Goal: Task Accomplishment & Management: Use online tool/utility

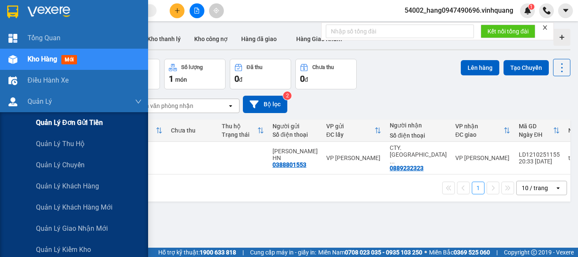
scroll to position [110, 0]
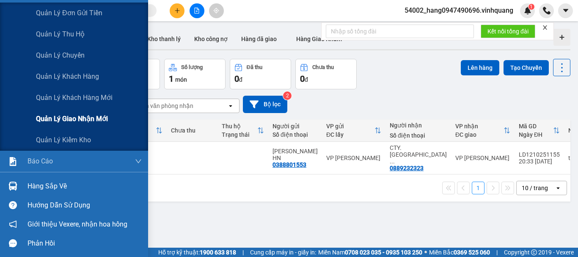
click at [85, 117] on span "Quản lý giao nhận mới" at bounding box center [72, 118] width 72 height 11
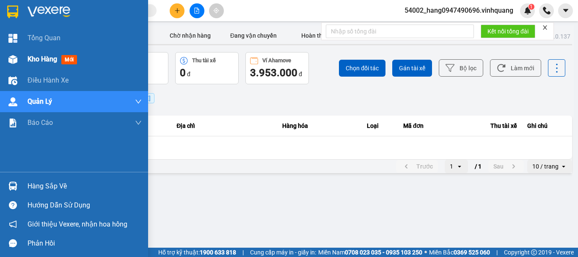
click at [45, 59] on span "Kho hàng" at bounding box center [43, 59] width 30 height 8
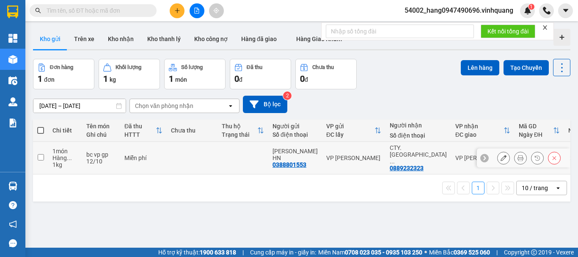
click at [121, 154] on td "Miễn phí" at bounding box center [143, 158] width 47 height 33
checkbox input "true"
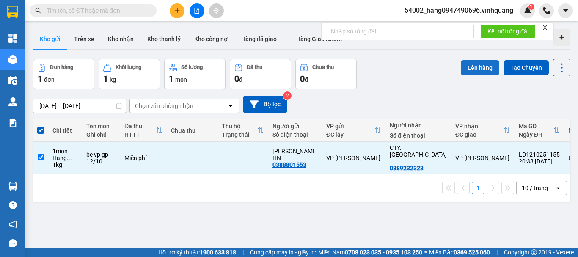
click at [475, 65] on button "Lên hàng" at bounding box center [480, 67] width 39 height 15
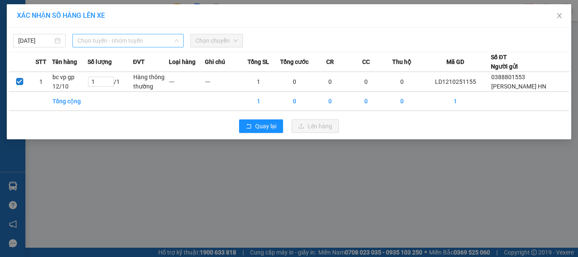
click at [124, 39] on span "Chọn tuyến - nhóm tuyến" at bounding box center [127, 40] width 101 height 13
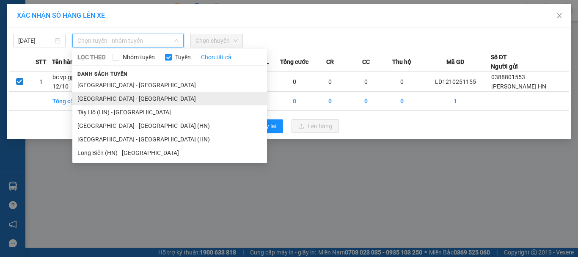
click at [113, 98] on li "[GEOGRAPHIC_DATA] - [GEOGRAPHIC_DATA]" at bounding box center [169, 99] width 195 height 14
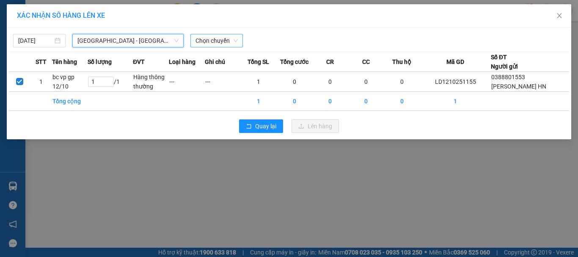
click at [224, 43] on span "Chọn chuyến" at bounding box center [216, 40] width 42 height 13
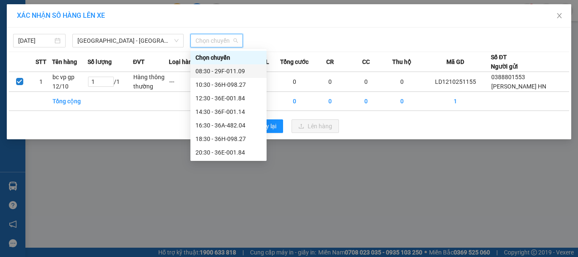
click at [224, 69] on div "08:30 - 29F-011.09" at bounding box center [228, 70] width 66 height 9
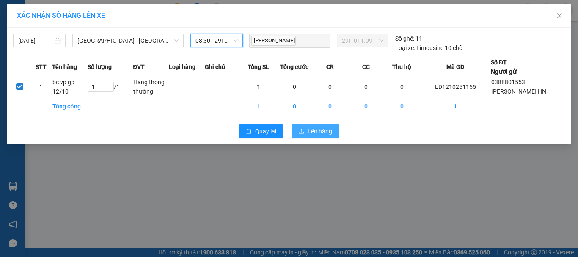
click at [319, 136] on span "Lên hàng" at bounding box center [320, 131] width 25 height 9
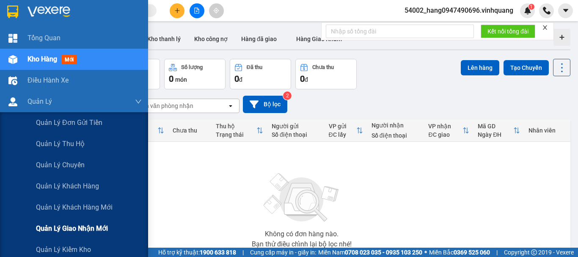
click at [73, 231] on span "Quản lý giao nhận mới" at bounding box center [72, 228] width 72 height 11
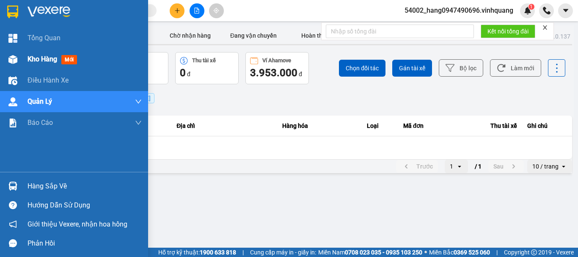
click at [22, 59] on div "Kho hàng mới" at bounding box center [74, 59] width 148 height 21
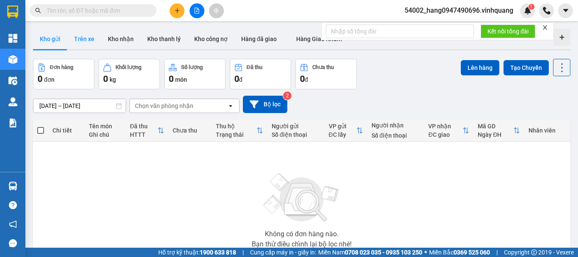
click at [92, 43] on button "Trên xe" at bounding box center [84, 39] width 34 height 20
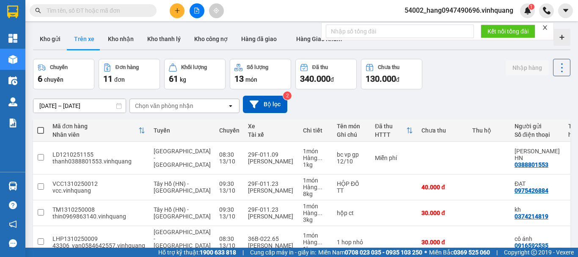
click at [171, 104] on div "Chọn văn phòng nhận" at bounding box center [164, 106] width 58 height 8
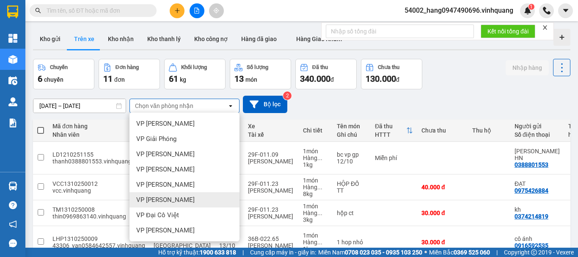
scroll to position [61, 0]
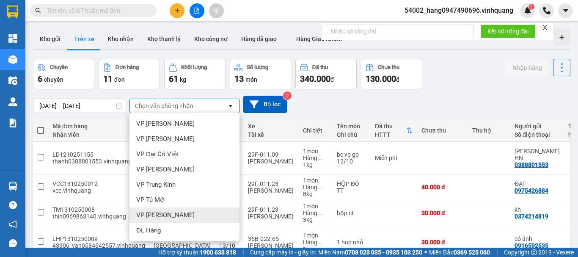
click at [173, 210] on div "VP [PERSON_NAME]" at bounding box center [184, 214] width 110 height 15
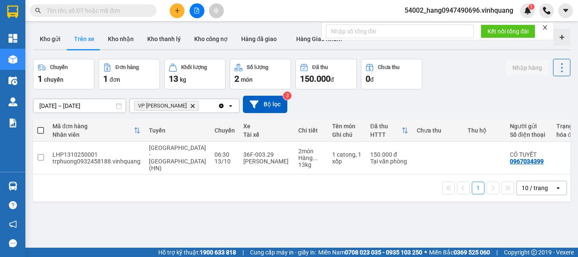
scroll to position [4, 0]
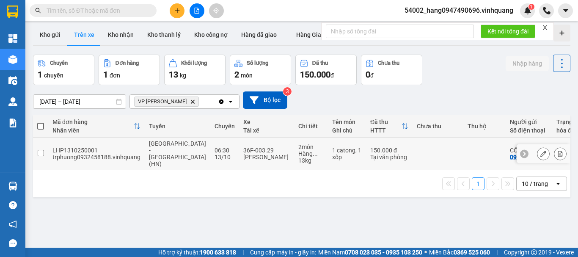
click at [260, 154] on div "Ngô Trường Thọ" at bounding box center [266, 157] width 47 height 7
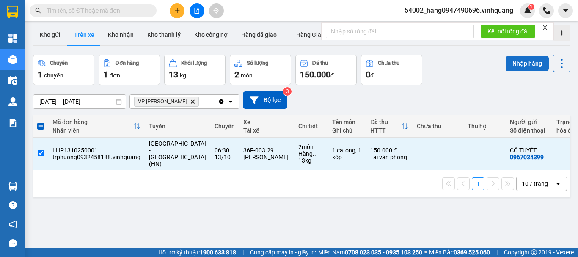
click at [514, 63] on button "Nhập hàng" at bounding box center [527, 63] width 43 height 15
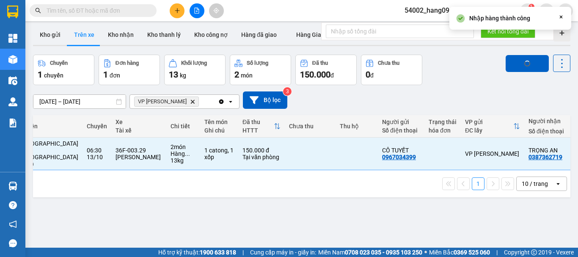
scroll to position [0, 157]
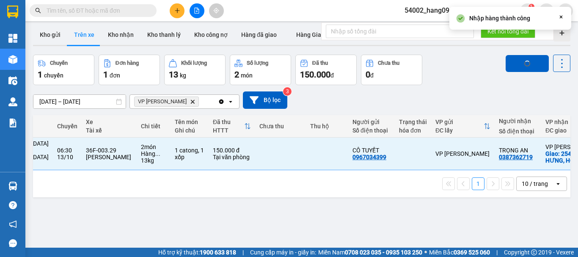
checkbox input "false"
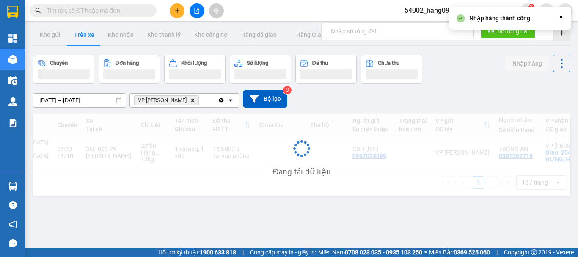
scroll to position [0, 0]
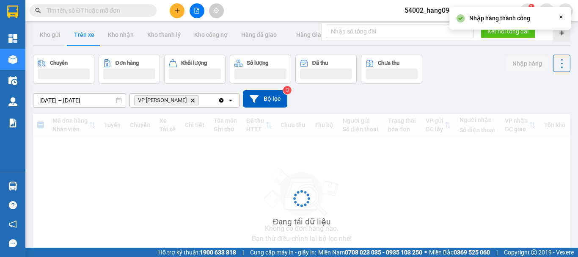
drag, startPoint x: 353, startPoint y: 165, endPoint x: 502, endPoint y: 168, distance: 148.9
click at [502, 168] on div "Mã đơn hàng Nhân viên Tuyến Chuyến Xe Tài xế Chi tiết Tên món Ghi chú Đã thu HT…" at bounding box center [301, 205] width 537 height 182
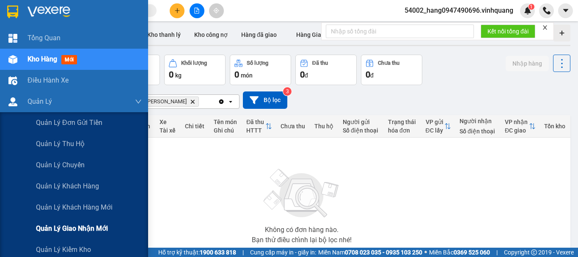
click at [65, 229] on span "Quản lý giao nhận mới" at bounding box center [72, 228] width 72 height 11
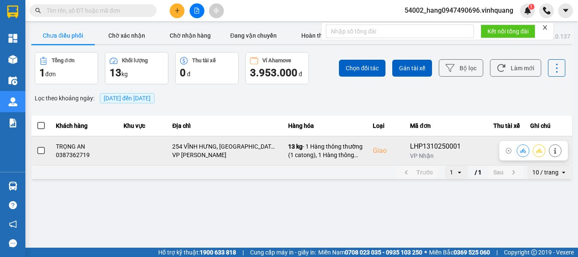
click at [521, 154] on button at bounding box center [523, 150] width 12 height 15
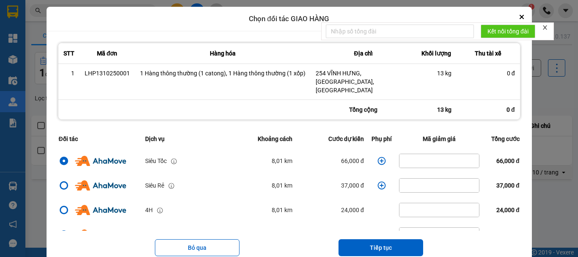
click at [546, 26] on icon "close" at bounding box center [545, 28] width 6 height 6
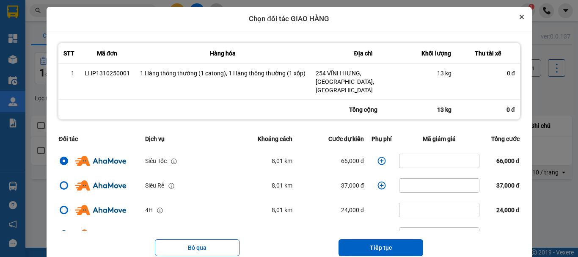
click at [519, 16] on button "Close" at bounding box center [522, 17] width 10 height 10
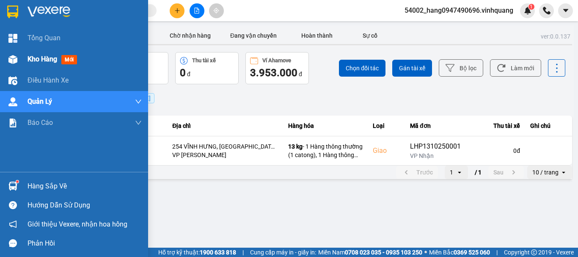
click at [25, 56] on div "Kho hàng mới" at bounding box center [74, 59] width 148 height 21
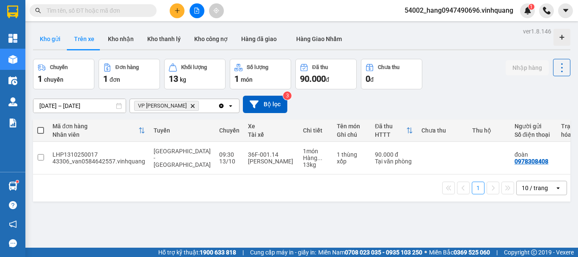
click at [48, 36] on button "Kho gửi" at bounding box center [50, 39] width 34 height 20
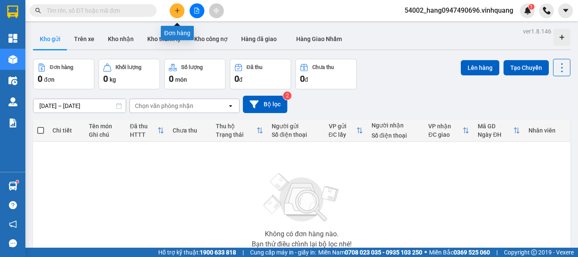
click at [179, 11] on icon "plus" at bounding box center [177, 11] width 6 height 6
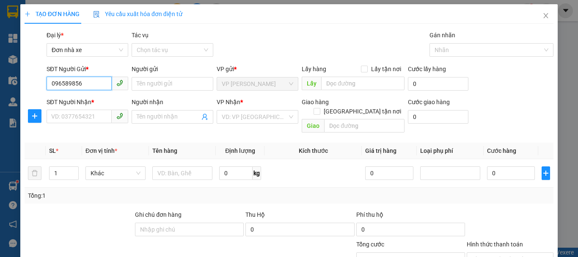
type input "0965898565"
click at [70, 102] on div "0965898565 - thỏ ngọc" at bounding box center [86, 100] width 71 height 9
type input "thỏ ngọc"
type input "0562026666"
type input "trung"
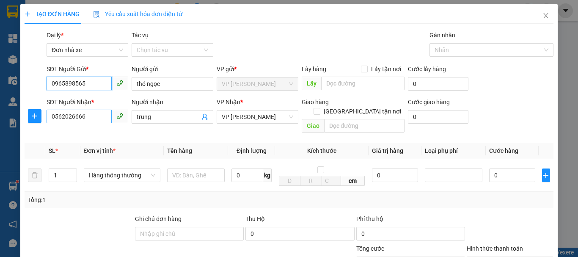
type input "0965898565"
click at [88, 116] on input "0562026666" at bounding box center [79, 117] width 65 height 14
type input "0332888535"
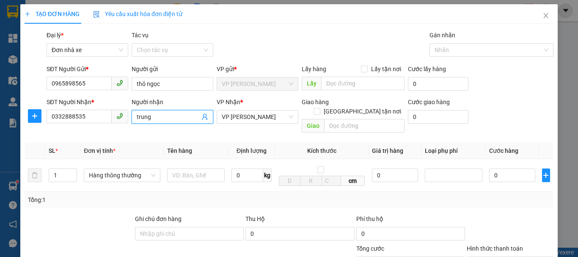
click at [161, 115] on input "trung" at bounding box center [168, 116] width 63 height 9
type input "thanh hoài"
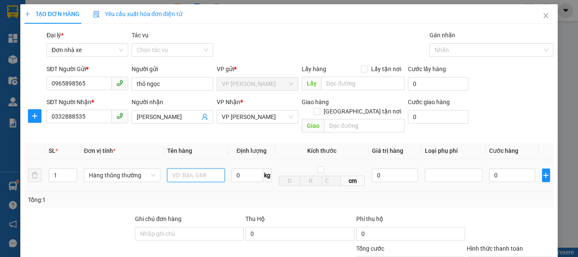
click at [186, 172] on input "text" at bounding box center [196, 175] width 58 height 14
type input "bọc bdv"
click at [234, 168] on input "0" at bounding box center [247, 175] width 32 height 14
type input "1"
click at [246, 192] on div "Tổng: 1" at bounding box center [289, 200] width 529 height 16
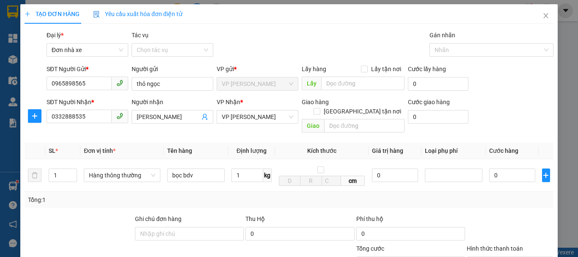
type input "30.000"
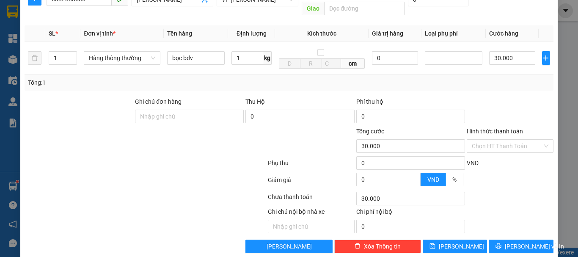
scroll to position [121, 0]
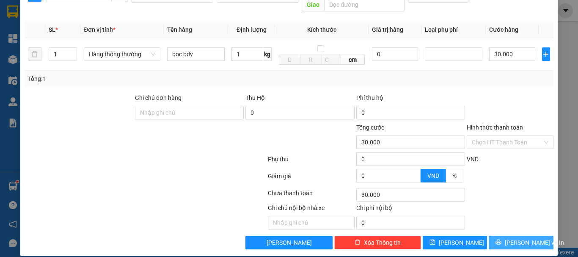
click at [532, 238] on span "Lưu và In" at bounding box center [534, 242] width 59 height 9
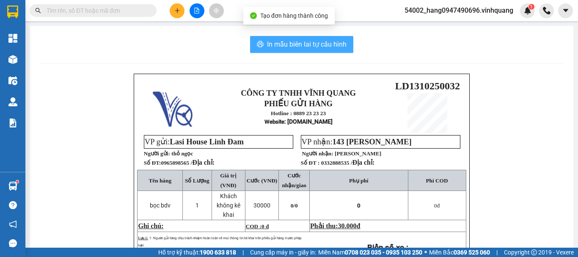
click at [322, 48] on span "In mẫu biên lai tự cấu hình" at bounding box center [307, 44] width 80 height 11
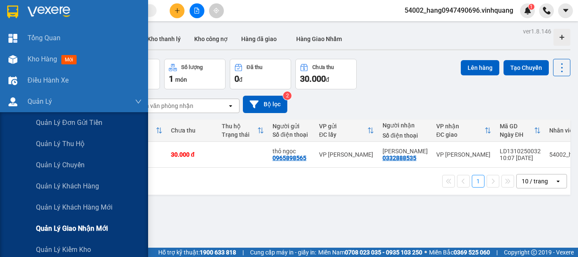
click at [69, 228] on span "Quản lý giao nhận mới" at bounding box center [72, 228] width 72 height 11
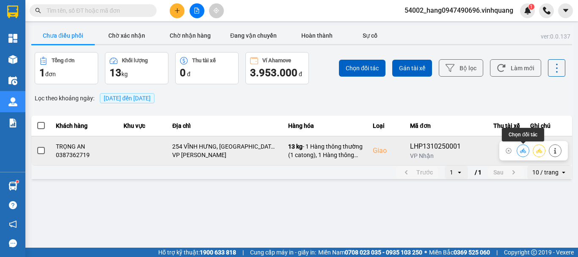
click at [526, 152] on button at bounding box center [523, 150] width 12 height 15
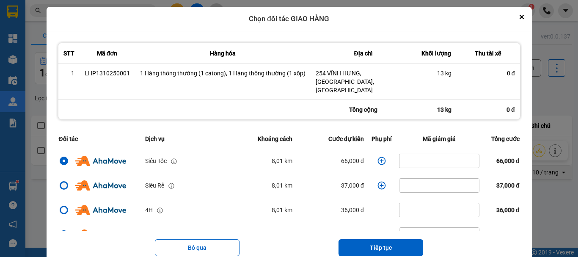
click at [61, 182] on div "dialog" at bounding box center [64, 185] width 6 height 6
click at [59, 185] on input "dialog" at bounding box center [59, 185] width 0 height 0
click at [377, 181] on icon "dialog" at bounding box center [381, 185] width 8 height 8
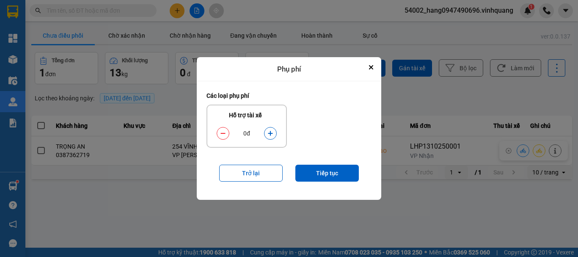
click at [268, 135] on icon "dialog" at bounding box center [270, 133] width 6 height 6
click at [267, 135] on button "dialog" at bounding box center [270, 133] width 12 height 15
click at [320, 173] on button "Tiếp tục" at bounding box center [326, 173] width 63 height 17
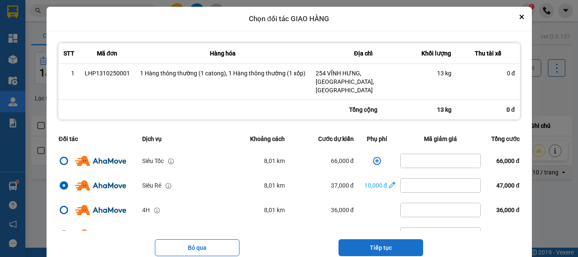
click at [380, 240] on button "Tiếp tục" at bounding box center [380, 247] width 85 height 17
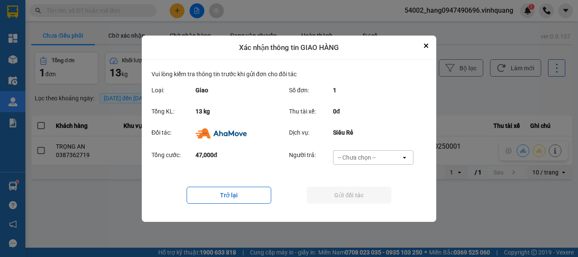
click at [355, 154] on div "-- Chưa chọn --" at bounding box center [357, 157] width 38 height 8
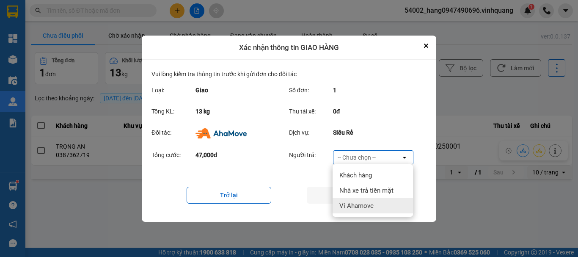
click at [366, 203] on span "Ví Ahamove" at bounding box center [356, 205] width 34 height 8
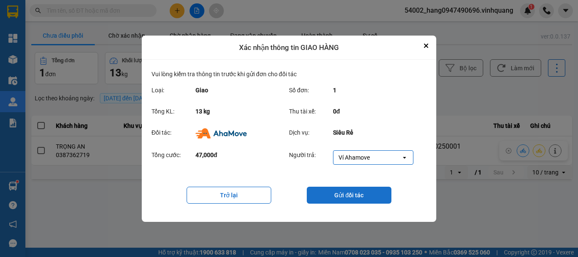
click at [363, 200] on button "Gửi đối tác" at bounding box center [349, 195] width 85 height 17
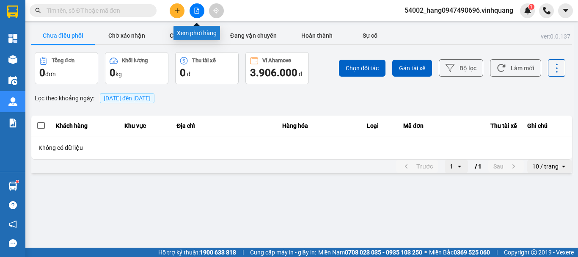
click at [176, 7] on button at bounding box center [177, 10] width 15 height 15
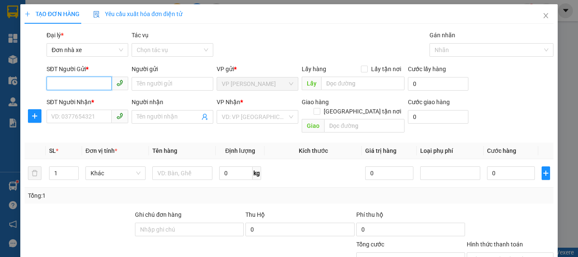
paste input "0931351456"
type input "0931351456"
click at [108, 102] on div "0931351456 - hà phó gđ" at bounding box center [86, 100] width 71 height 9
type input "hà phó gđ"
type input "0931351456"
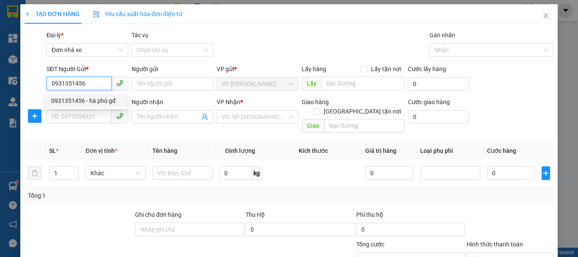
type input "hà phó gđ"
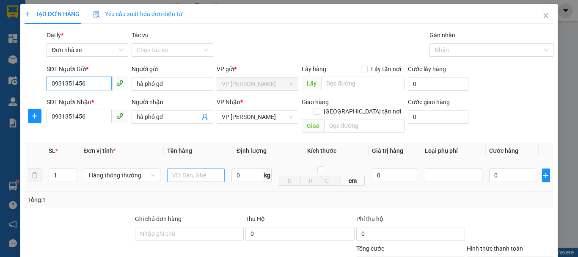
type input "0931351456"
click at [191, 168] on input "text" at bounding box center [196, 175] width 58 height 14
type input "thùng ct"
click at [249, 168] on input "0" at bounding box center [247, 175] width 32 height 14
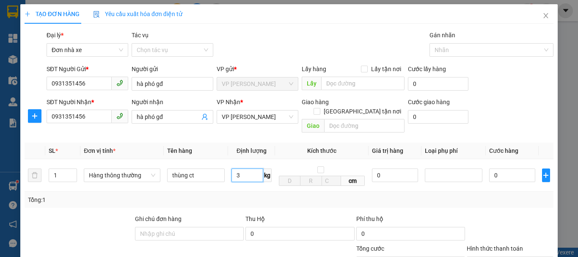
type input "3"
type input "30.000"
click at [249, 195] on div "Tổng: 1" at bounding box center [289, 199] width 522 height 9
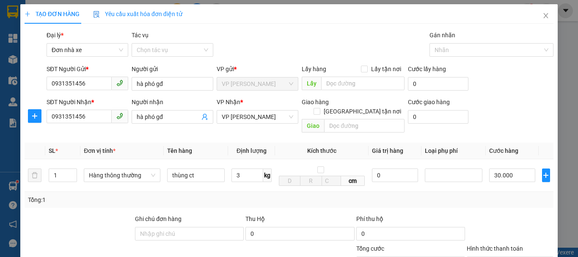
scroll to position [121, 0]
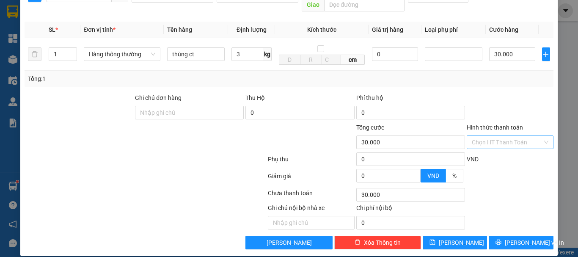
click at [494, 136] on input "Hình thức thanh toán" at bounding box center [507, 142] width 71 height 13
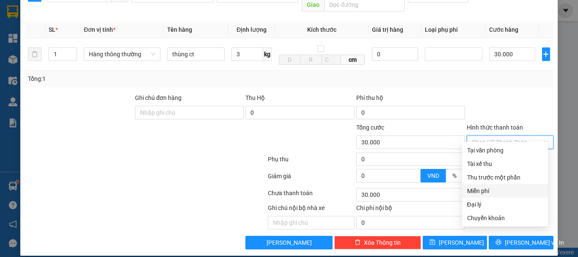
click at [490, 190] on div "Miễn phí" at bounding box center [505, 190] width 76 height 9
type input "0"
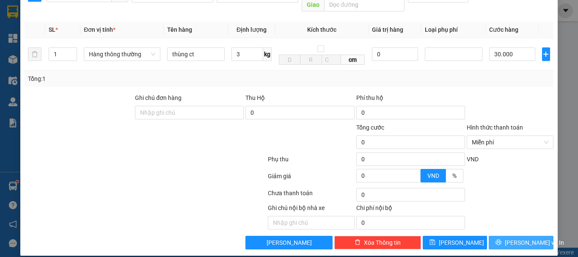
click at [529, 238] on span "Lưu và In" at bounding box center [534, 242] width 59 height 9
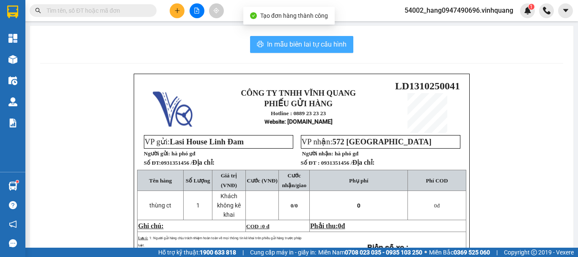
click at [301, 46] on span "In mẫu biên lai tự cấu hình" at bounding box center [307, 44] width 80 height 11
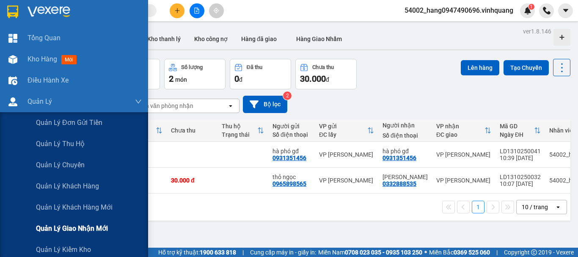
click at [52, 224] on span "Quản lý giao nhận mới" at bounding box center [72, 228] width 72 height 11
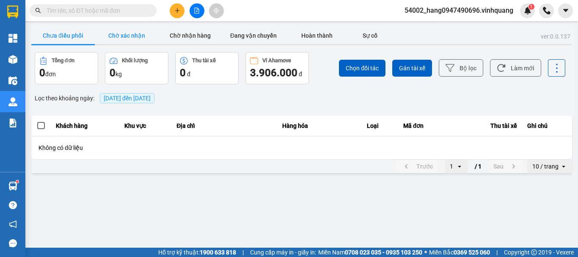
click at [129, 33] on button "Chờ xác nhận" at bounding box center [126, 35] width 63 height 17
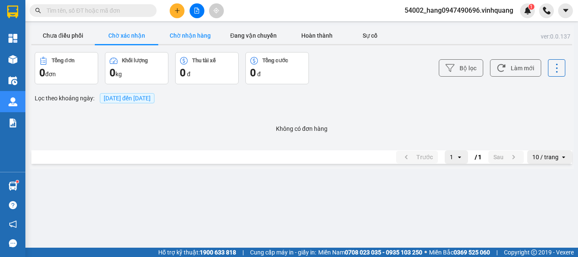
click at [206, 40] on button "Chờ nhận hàng" at bounding box center [189, 35] width 63 height 17
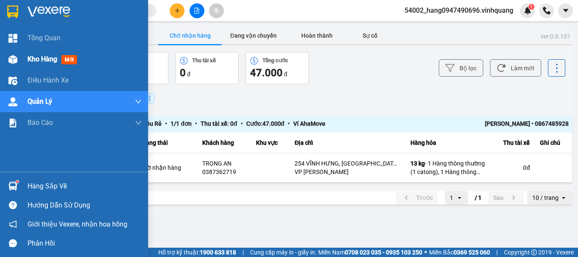
click at [17, 63] on div at bounding box center [13, 59] width 15 height 15
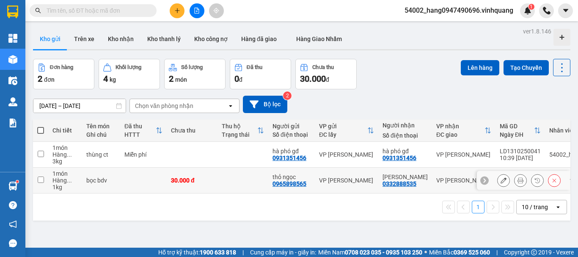
click at [96, 161] on td "thùng ct" at bounding box center [101, 155] width 38 height 26
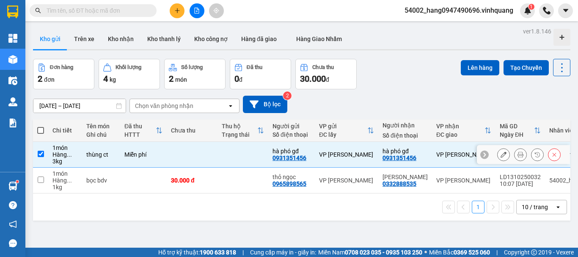
checkbox input "true"
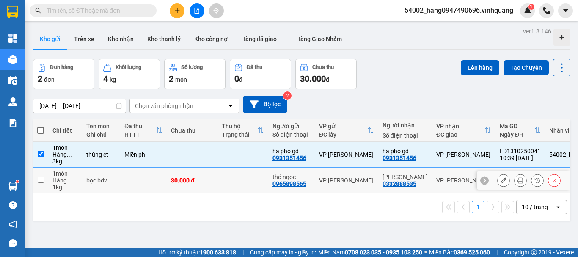
click at [94, 184] on td "bọc bdv" at bounding box center [101, 181] width 38 height 26
checkbox input "true"
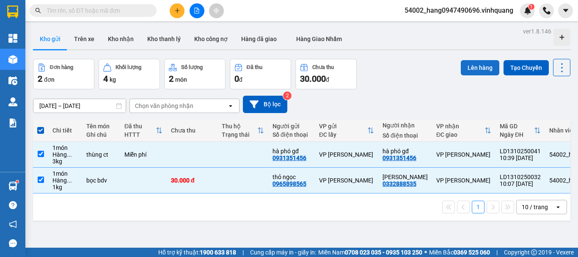
click at [466, 68] on button "Lên hàng" at bounding box center [480, 67] width 39 height 15
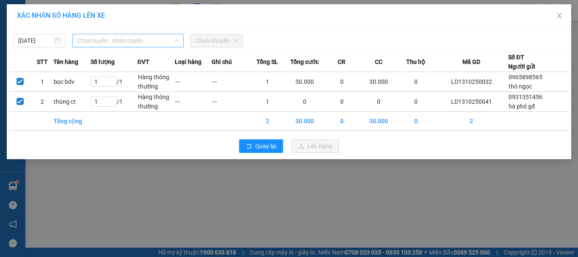
click at [135, 43] on span "Chọn tuyến - nhóm tuyến" at bounding box center [127, 40] width 101 height 13
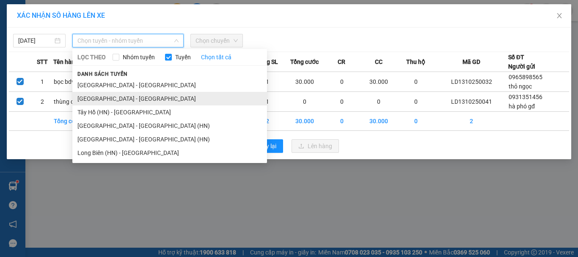
click at [136, 96] on li "[GEOGRAPHIC_DATA] - [GEOGRAPHIC_DATA]" at bounding box center [169, 99] width 195 height 14
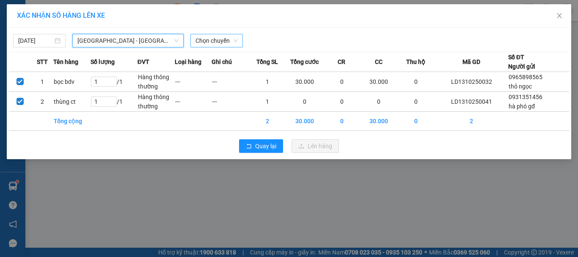
click at [222, 44] on span "Chọn chuyến" at bounding box center [216, 40] width 42 height 13
click at [152, 42] on span "[GEOGRAPHIC_DATA] - [GEOGRAPHIC_DATA]" at bounding box center [127, 40] width 101 height 13
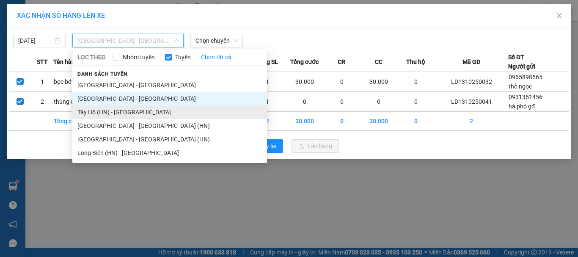
click at [112, 106] on li "Tây Hồ (HN) - [GEOGRAPHIC_DATA]" at bounding box center [169, 112] width 195 height 14
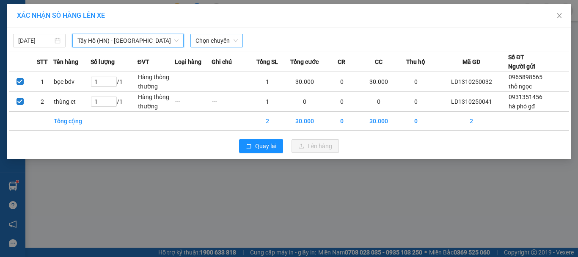
click at [213, 38] on span "Chọn chuyến" at bounding box center [216, 40] width 42 height 13
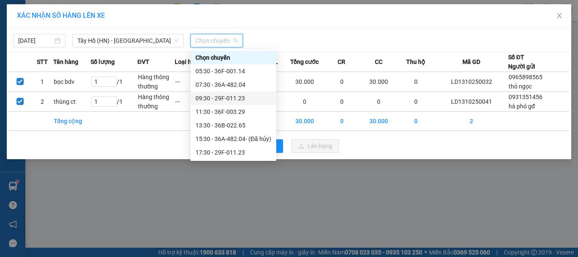
click at [220, 92] on div "09:30 - 29F-011.23" at bounding box center [233, 98] width 86 height 14
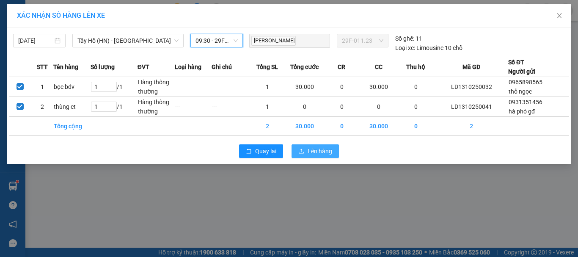
drag, startPoint x: 322, startPoint y: 146, endPoint x: 318, endPoint y: 151, distance: 6.3
click at [322, 146] on button "Lên hàng" at bounding box center [315, 151] width 47 height 14
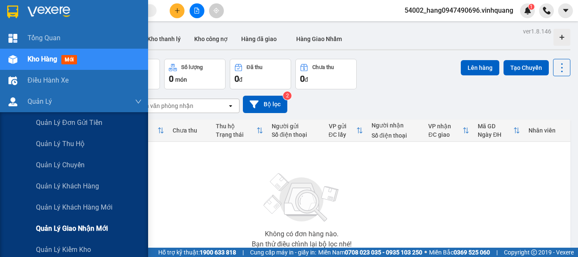
click at [97, 229] on span "Quản lý giao nhận mới" at bounding box center [72, 228] width 72 height 11
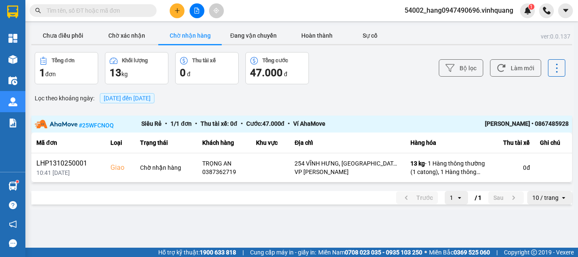
click at [146, 11] on input "text" at bounding box center [97, 10] width 100 height 9
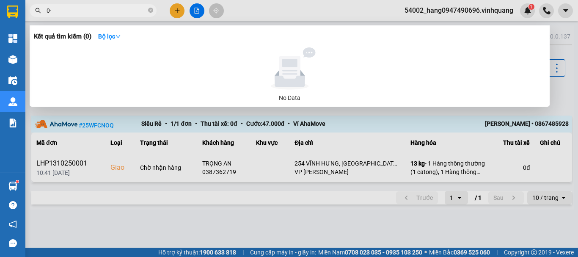
type input "0"
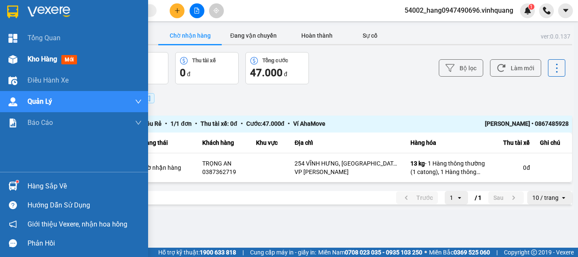
click at [12, 62] on img at bounding box center [12, 59] width 9 height 9
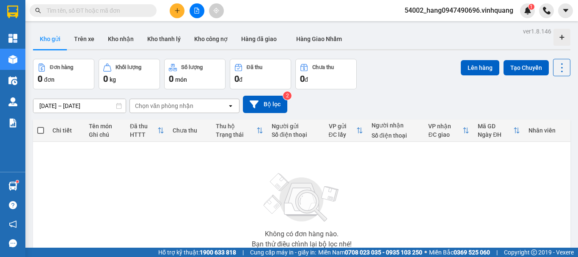
click at [103, 12] on input "text" at bounding box center [97, 10] width 100 height 9
